Goal: Task Accomplishment & Management: Use online tool/utility

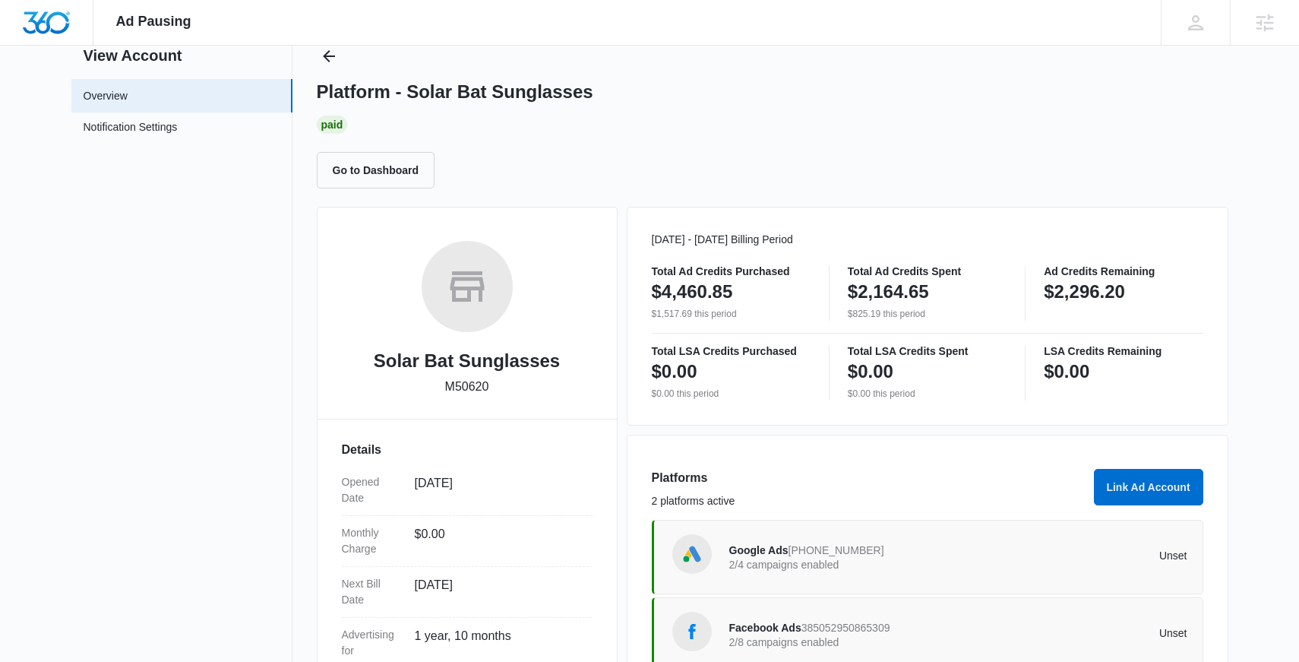
scroll to position [18, 0]
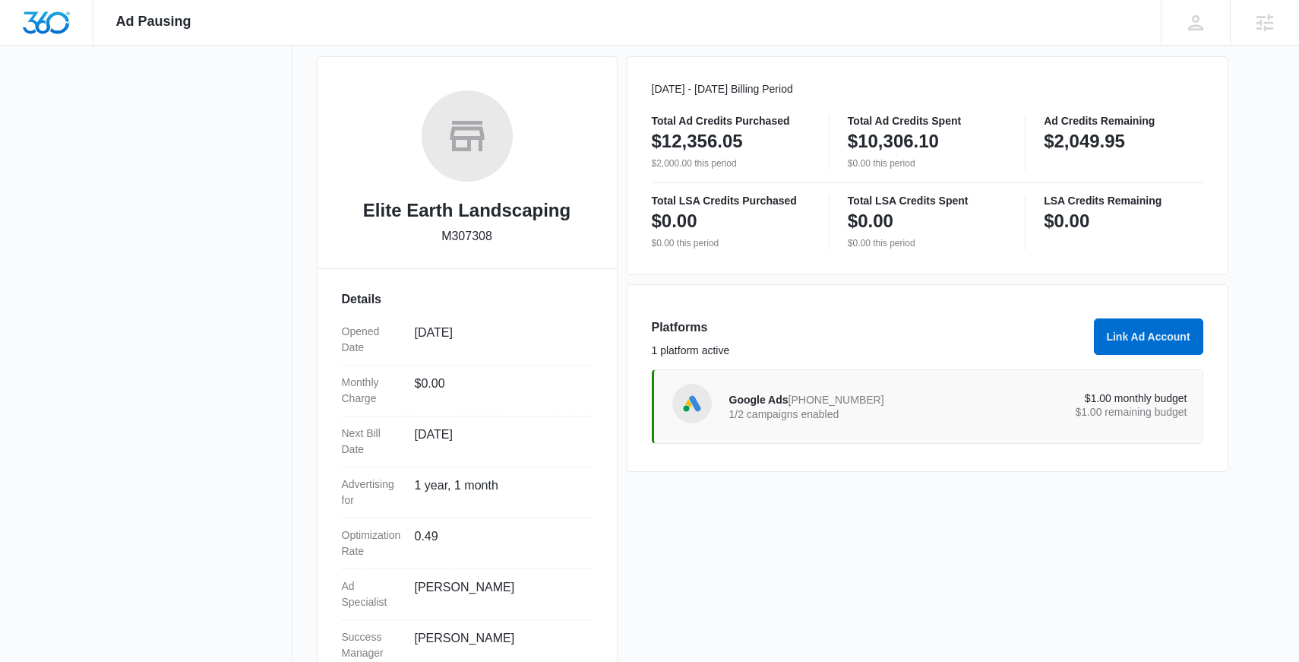
scroll to position [212, 0]
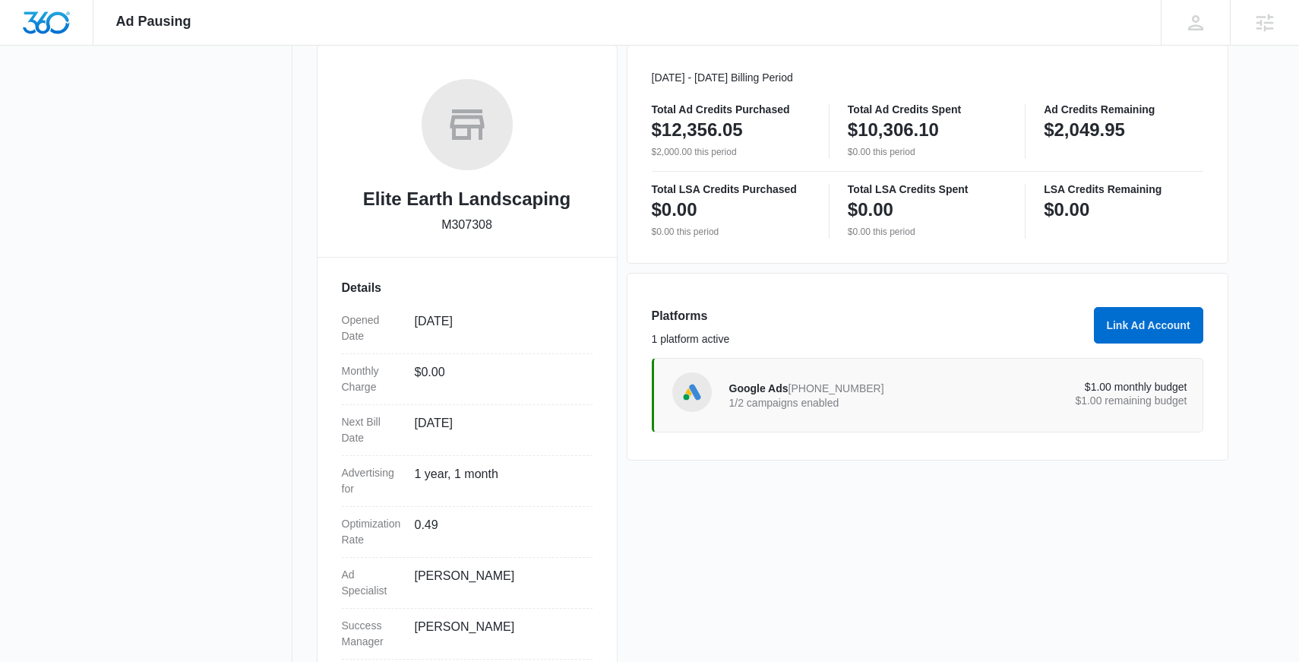
click at [918, 388] on div "Google Ads 230-320-4366 1/2 campaigns enabled" at bounding box center [843, 395] width 229 height 32
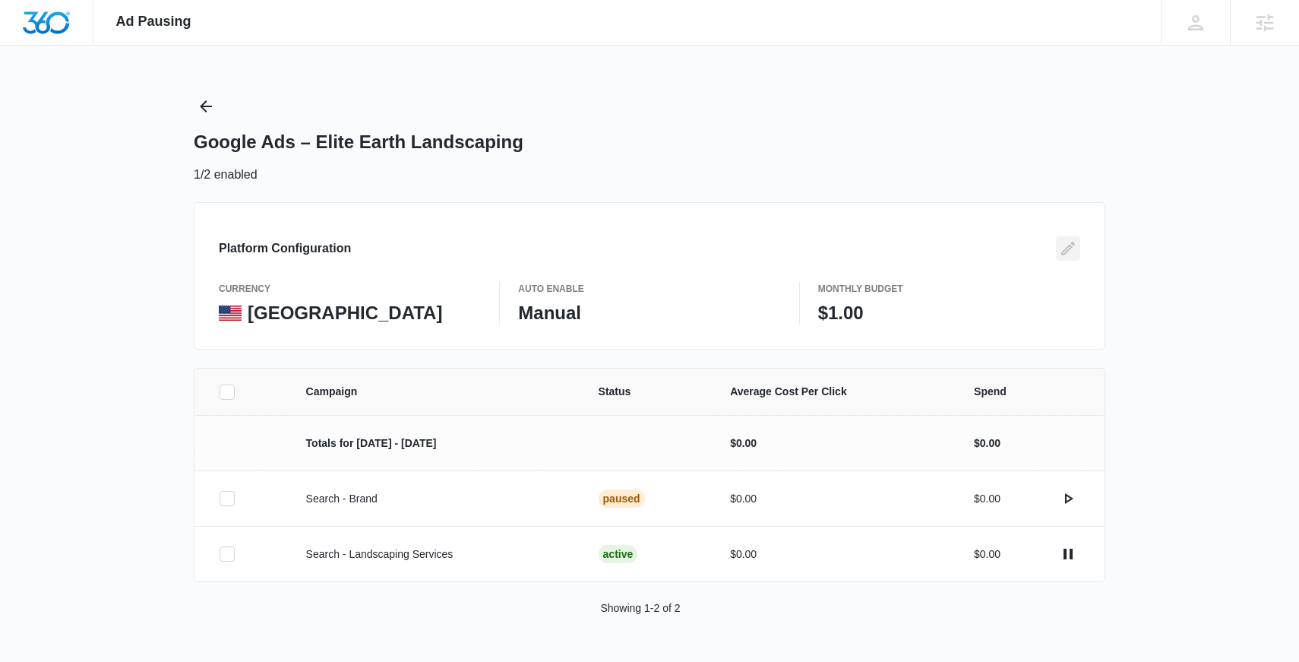
click at [1060, 252] on icon "Edit" at bounding box center [1068, 248] width 18 height 18
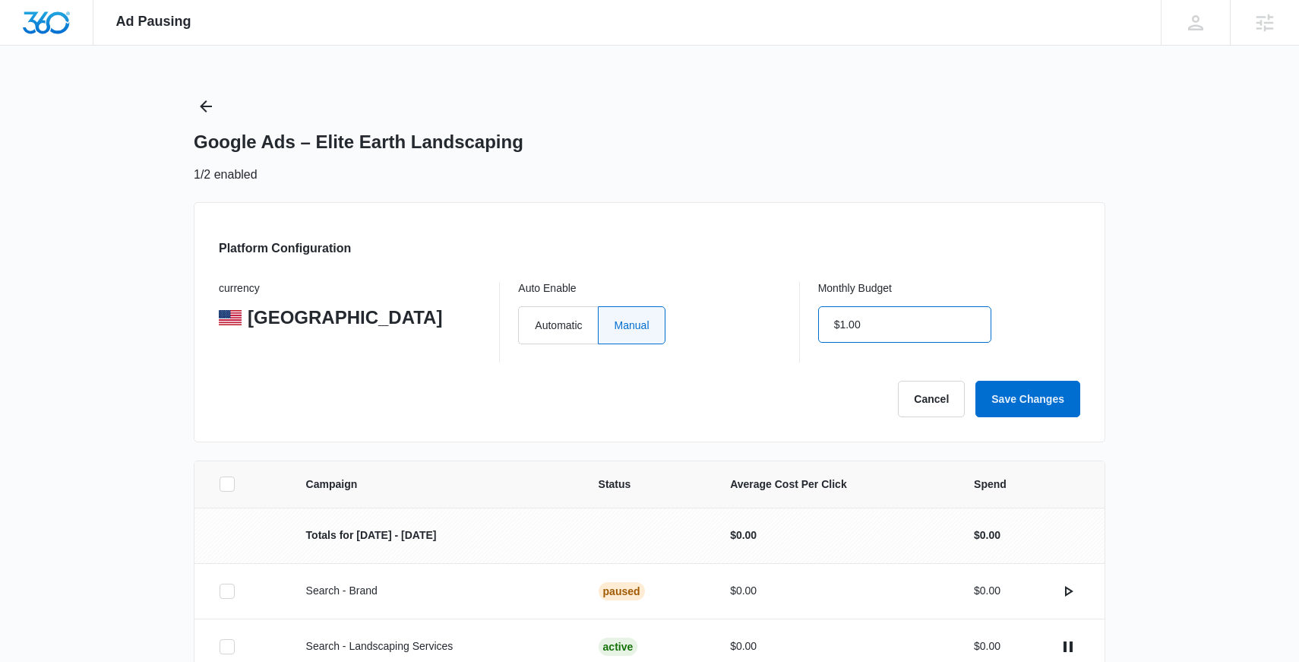
click at [880, 315] on input "$1.00" at bounding box center [904, 324] width 173 height 36
type input "$0.00"
click at [535, 340] on label "Automatic" at bounding box center [557, 325] width 79 height 38
click at [535, 325] on input "Automatic" at bounding box center [534, 324] width 1 height 1
radio input "true"
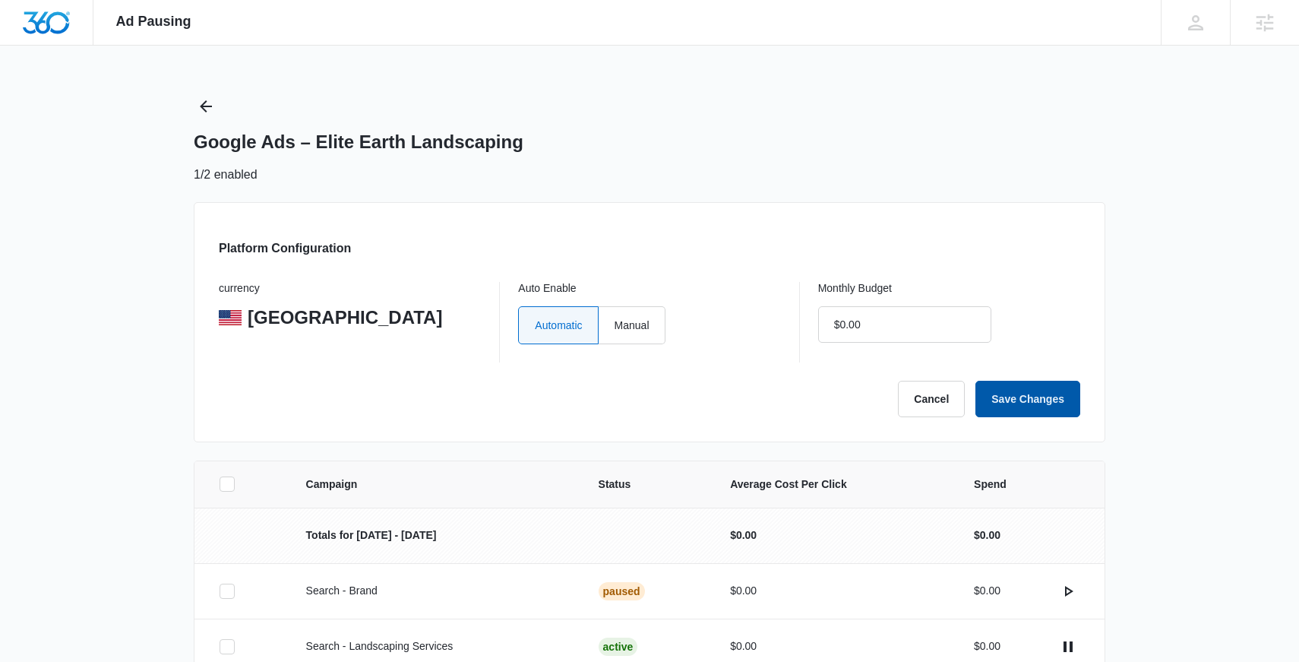
click at [987, 406] on button "Save Changes" at bounding box center [1027, 399] width 105 height 36
